Goal: Check status: Check status

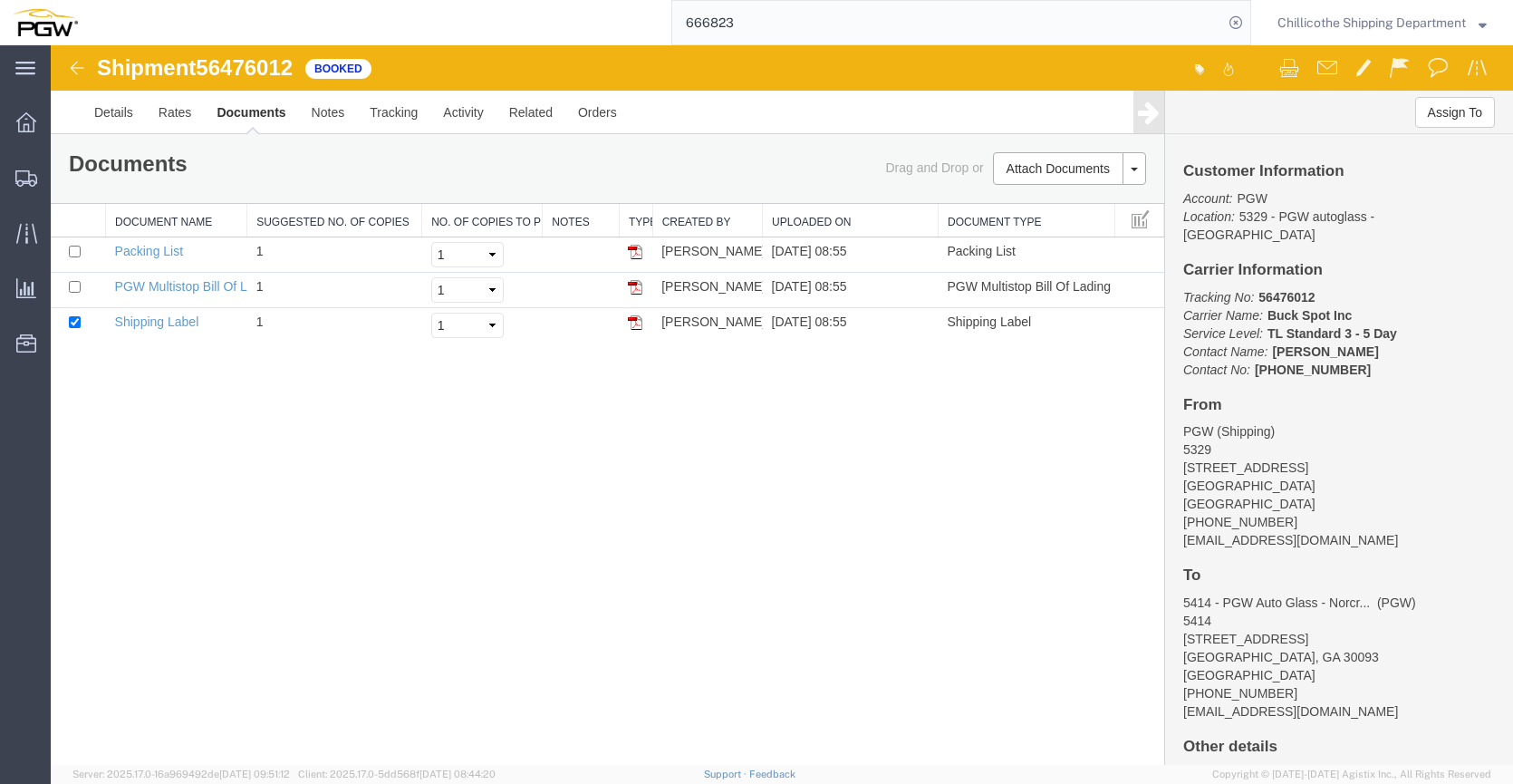
click at [755, 34] on input "666823" at bounding box center [947, 23] width 551 height 43
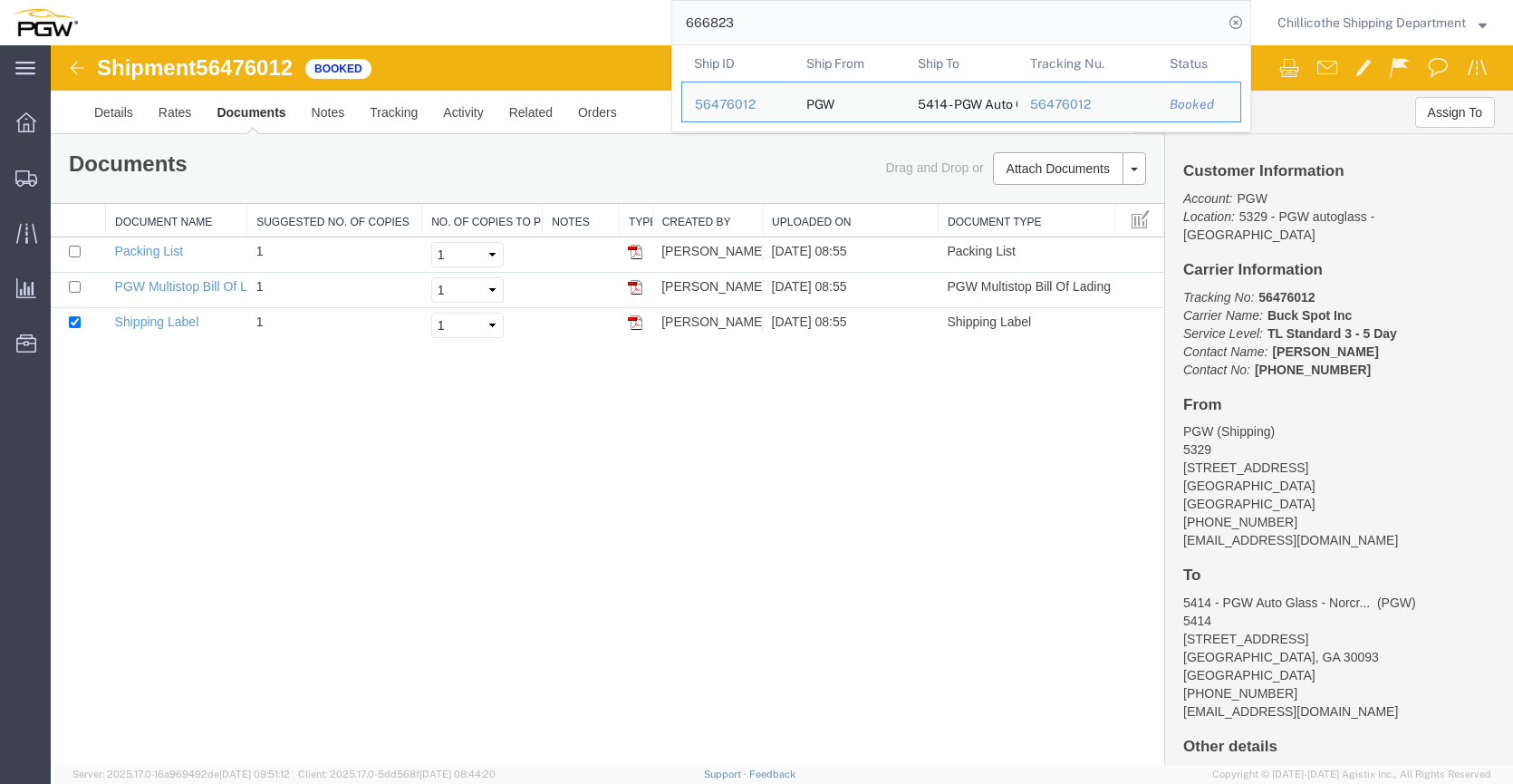
click at [754, 34] on input "666823" at bounding box center [947, 23] width 551 height 43
paste input "96"
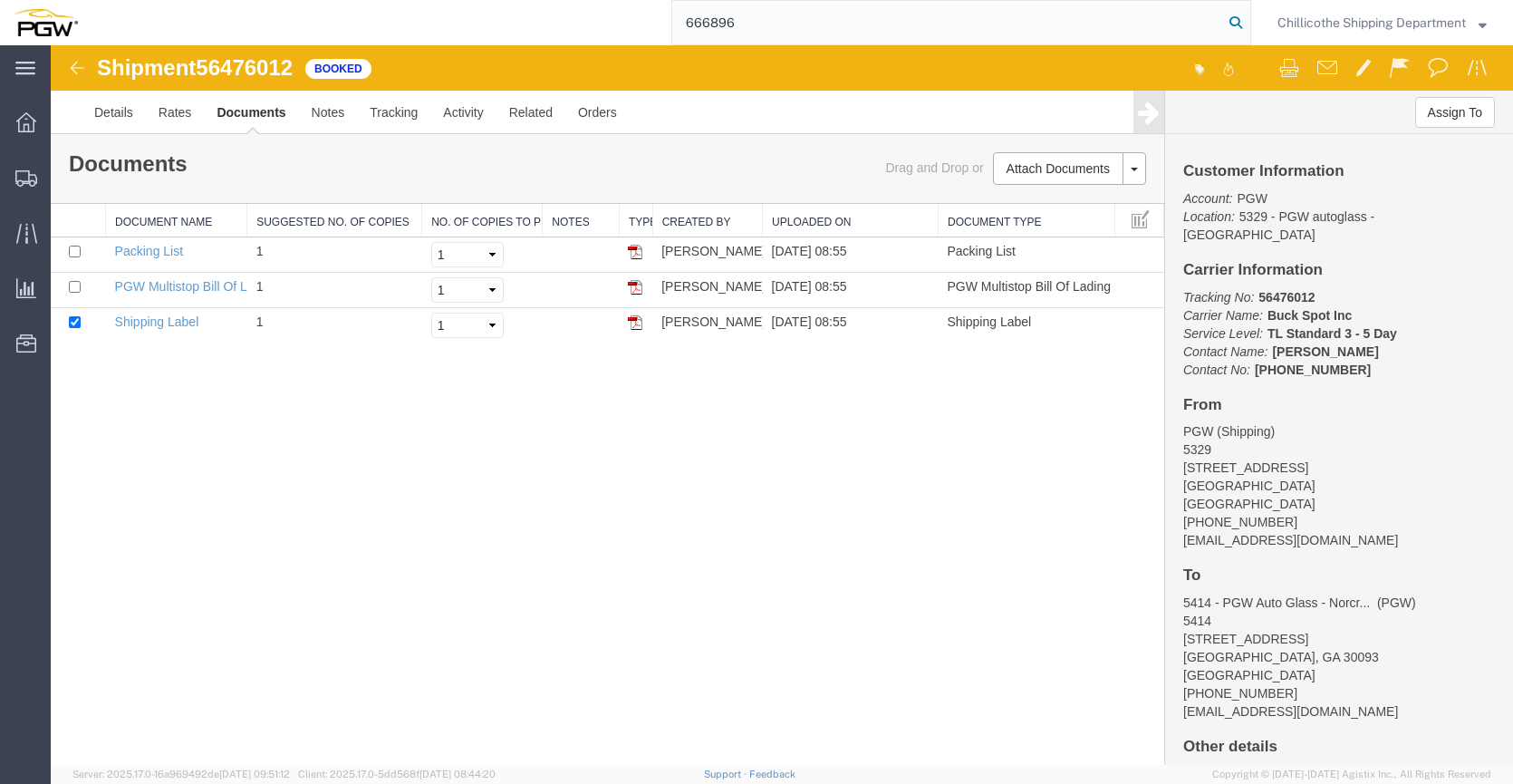
type input "666896"
click at [1228, 28] on icon at bounding box center [1236, 23] width 26 height 26
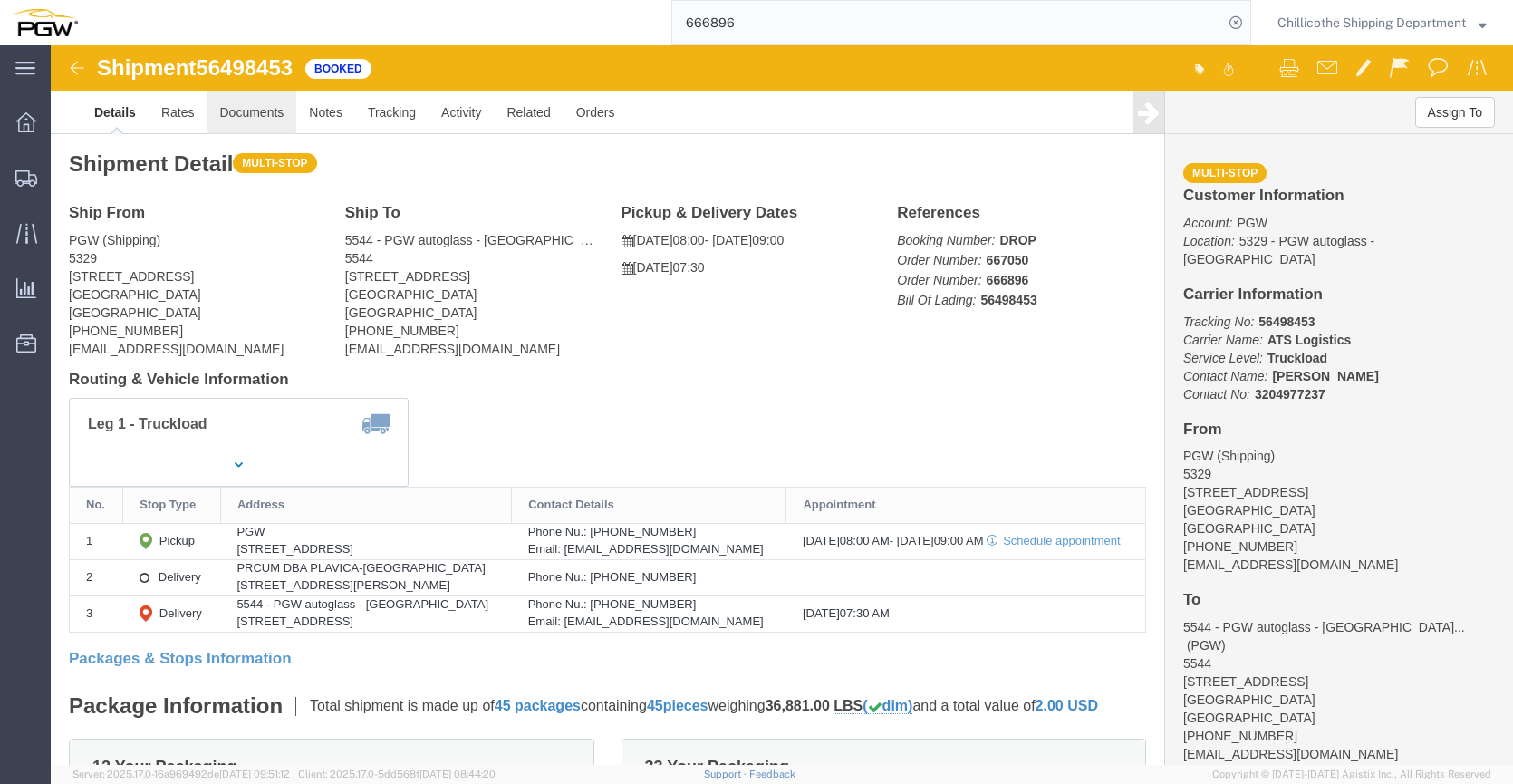
click link "Documents"
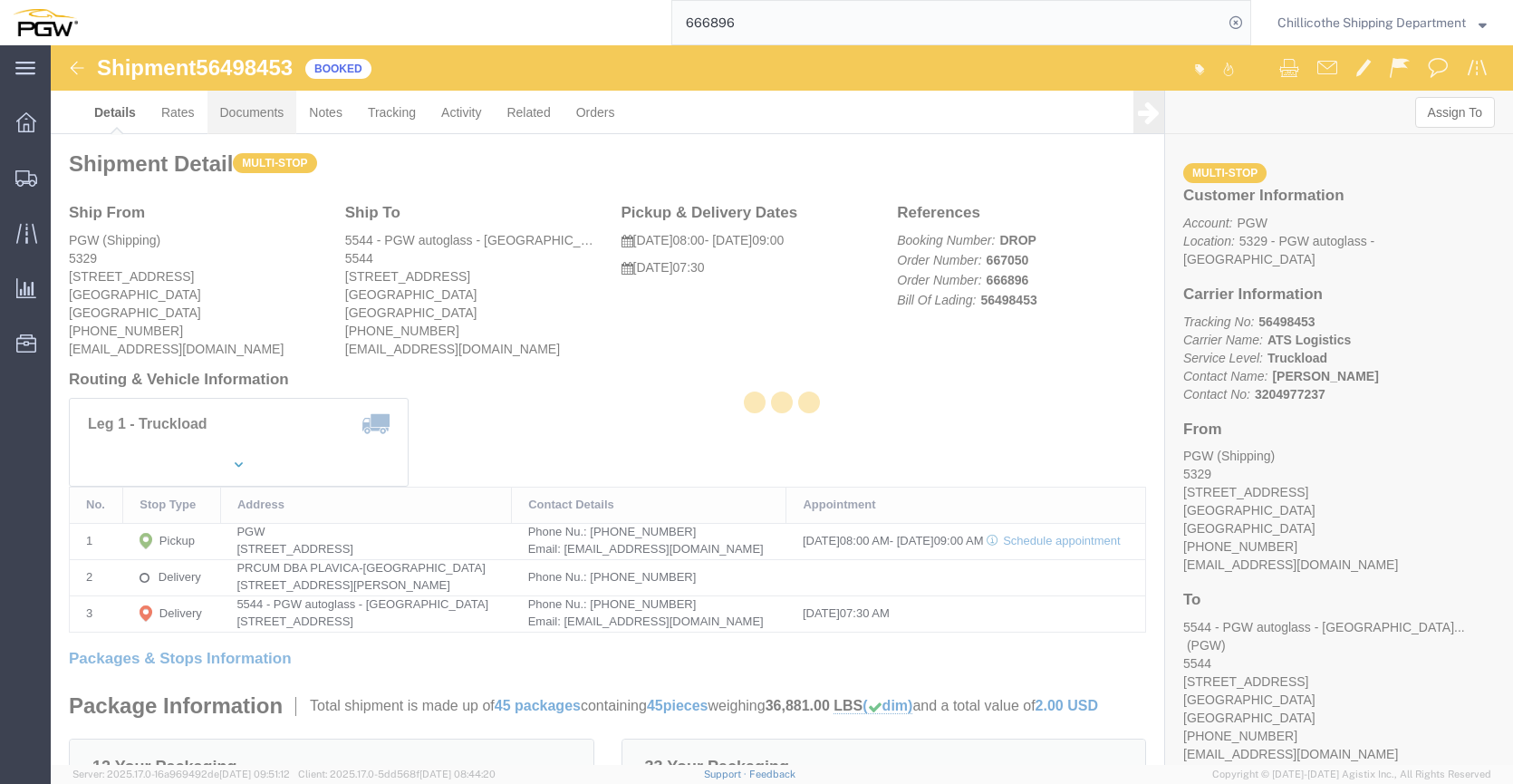
click at [232, 115] on div at bounding box center [782, 405] width 1462 height 719
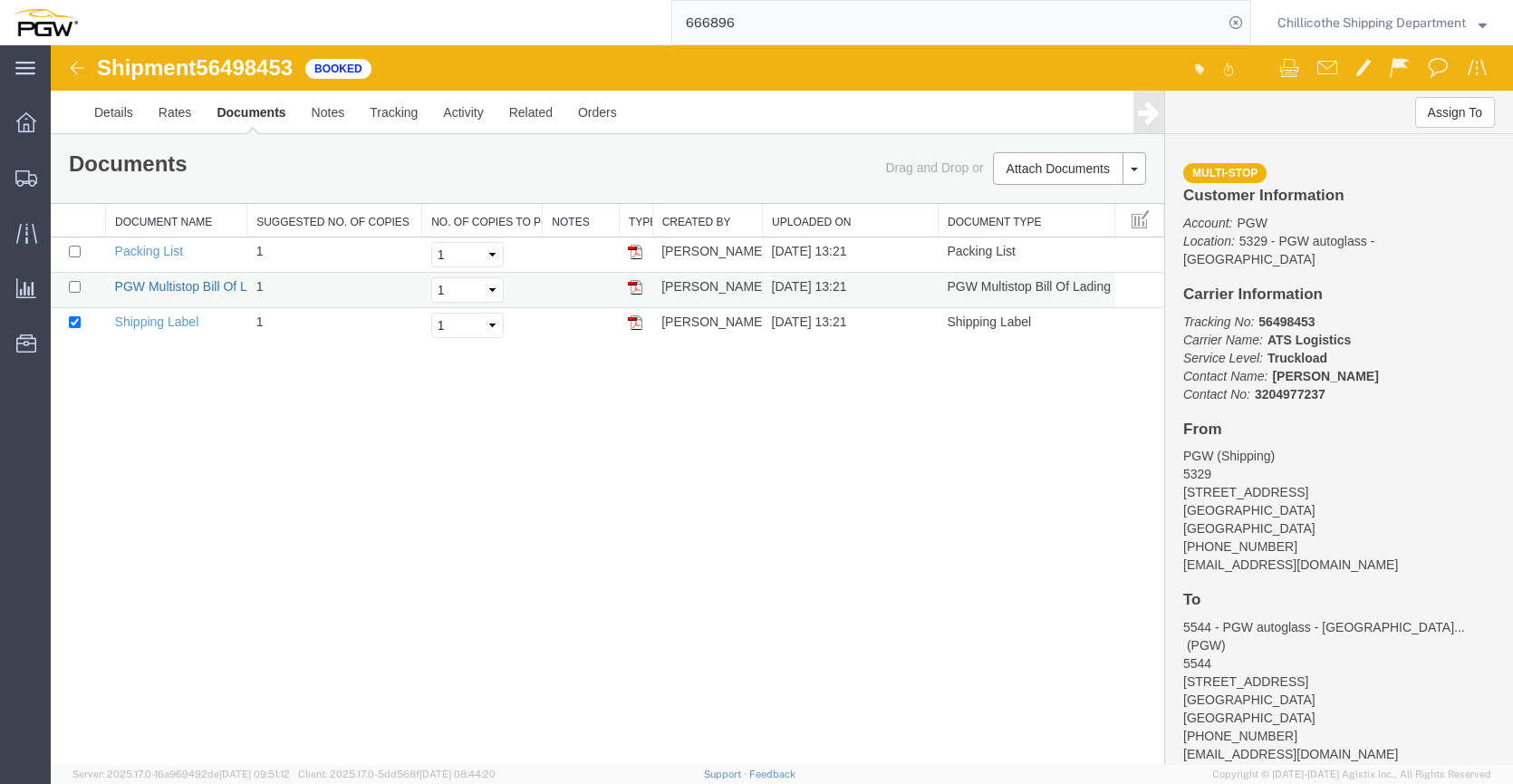
click at [197, 279] on link "PGW Multistop Bill Of Lading" at bounding box center [197, 286] width 164 height 15
